Goal: Information Seeking & Learning: Learn about a topic

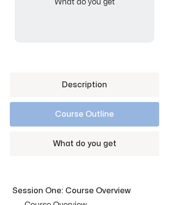
scroll to position [392, 0]
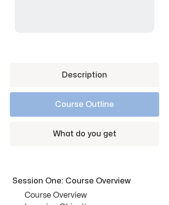
scroll to position [392, 0]
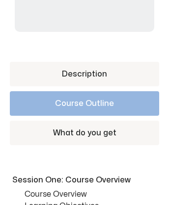
click at [85, 62] on link "Description" at bounding box center [84, 74] width 149 height 25
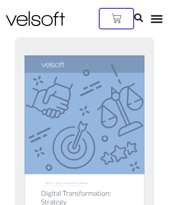
click at [29, 11] on img at bounding box center [35, 18] width 59 height 15
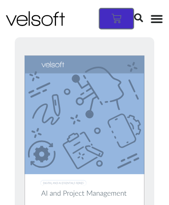
click at [121, 14] on icon at bounding box center [117, 19] width 10 height 10
